Goal: Find specific page/section: Find specific page/section

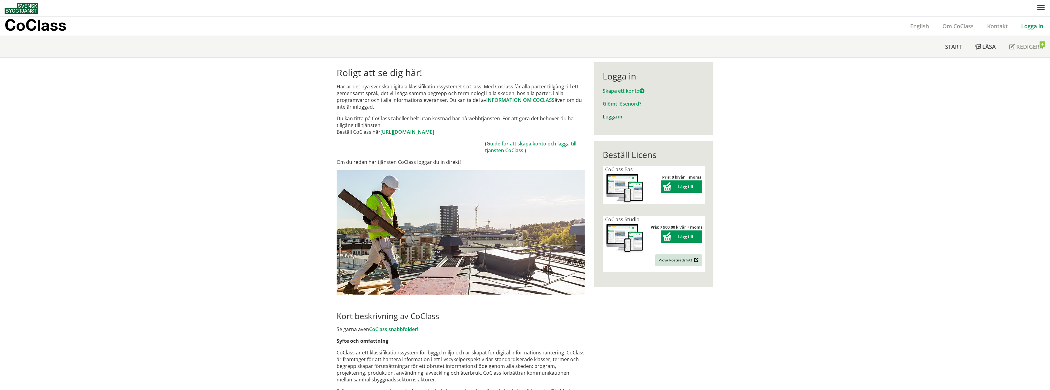
click at [615, 116] on link "Logga in" at bounding box center [613, 116] width 20 height 7
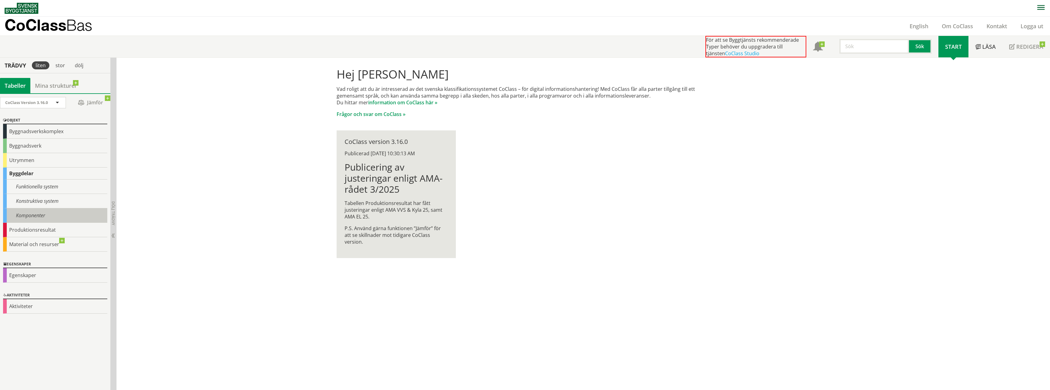
click at [35, 215] on div "Komponenter" at bounding box center [55, 215] width 104 height 14
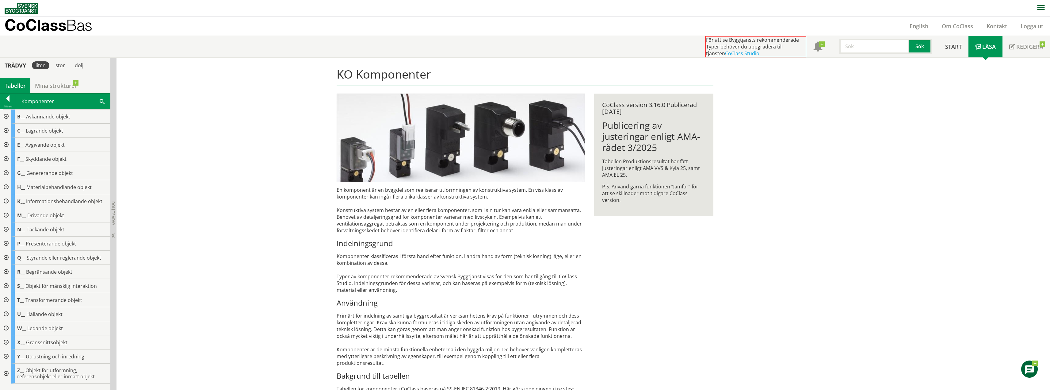
click at [103, 98] on span at bounding box center [102, 101] width 5 height 6
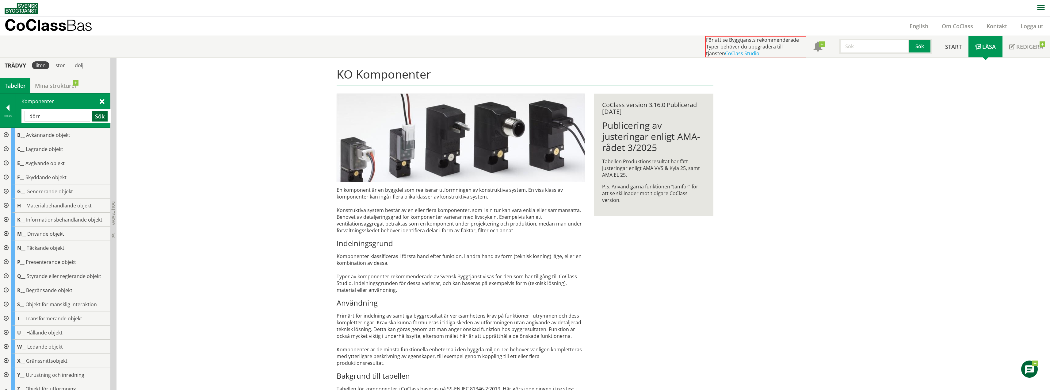
type input "dörr"
click at [101, 114] on button "Sök" at bounding box center [100, 116] width 16 height 11
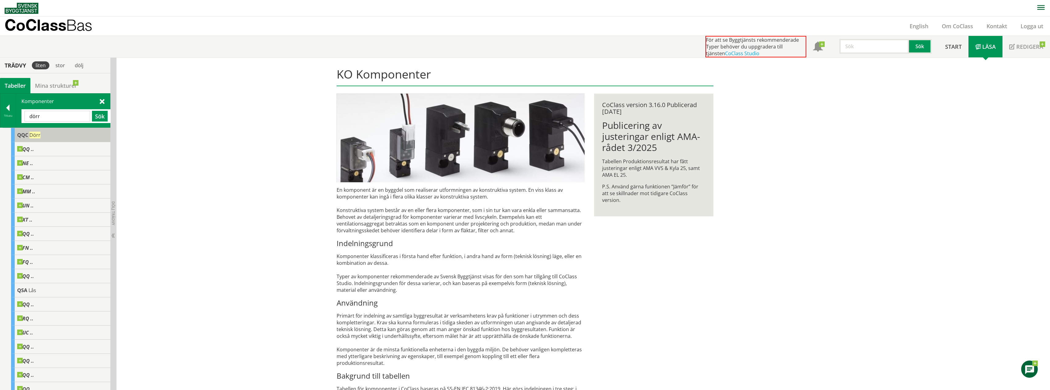
click at [31, 135] on span "Dörr" at bounding box center [34, 135] width 11 height 7
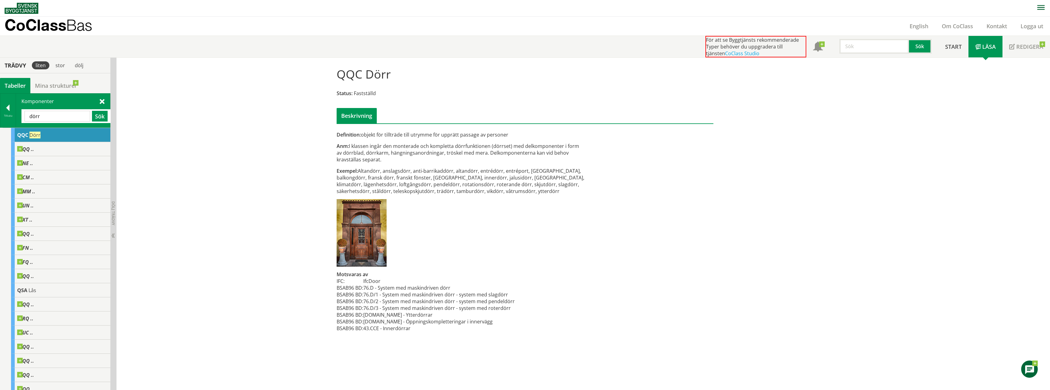
drag, startPoint x: 362, startPoint y: 132, endPoint x: 400, endPoint y: 134, distance: 37.4
click at [400, 134] on div "Definition: objekt för tillträde till utrymme för upprätt passage av personer" at bounding box center [461, 134] width 248 height 7
click at [76, 23] on span "Bas" at bounding box center [79, 25] width 26 height 18
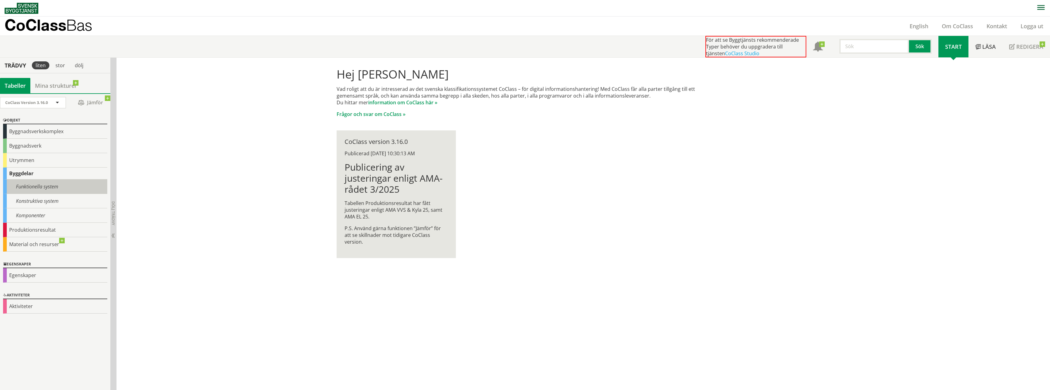
click at [67, 185] on div "Funktionella system" at bounding box center [55, 186] width 104 height 14
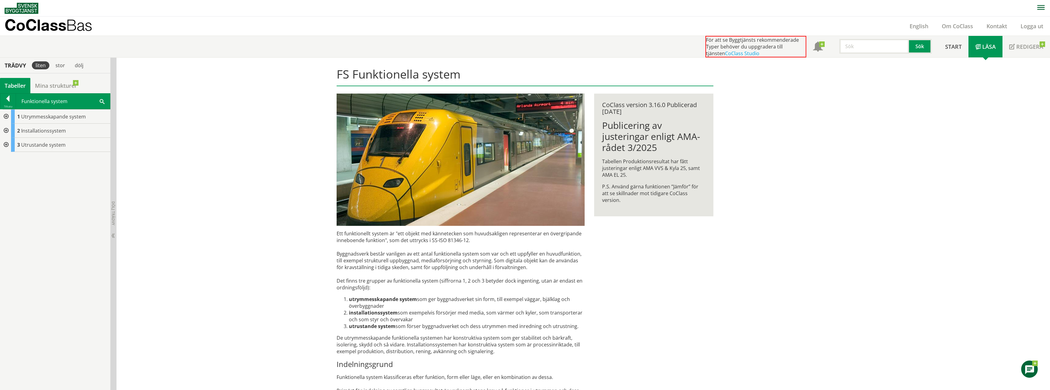
click at [101, 101] on span at bounding box center [102, 101] width 5 height 6
type input "dörr"
click at [100, 113] on button "Sök" at bounding box center [100, 116] width 16 height 11
